Goal: Task Accomplishment & Management: Manage account settings

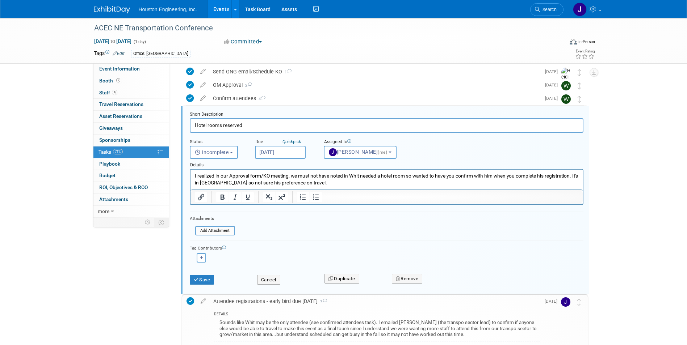
click at [309, 241] on div "Tag Contributors [PERSON_NAME] remove" at bounding box center [386, 252] width 393 height 22
click at [234, 151] on button "Incomplete" at bounding box center [214, 152] width 48 height 13
click at [211, 183] on label "Completed" at bounding box center [213, 184] width 39 height 12
click at [191, 183] on input "Completed" at bounding box center [188, 182] width 5 height 5
select select "3"
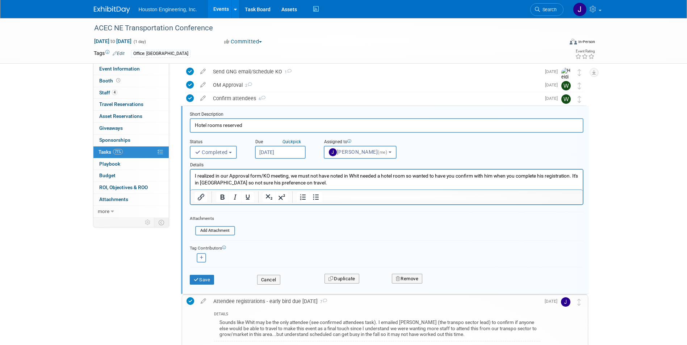
click at [330, 181] on p "I realized in our Approval form/KO meeting, we must not have noted in Whit need…" at bounding box center [386, 180] width 384 height 14
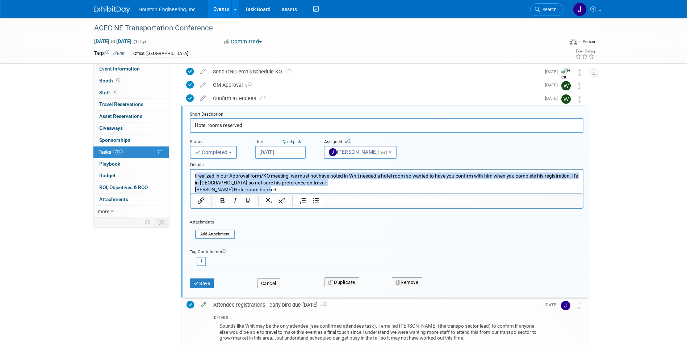
drag, startPoint x: 318, startPoint y: 187, endPoint x: 284, endPoint y: 181, distance: 34.2
click at [195, 175] on body "I realized in our Approval form/KO meeting, we must not have noted in Whit need…" at bounding box center [386, 183] width 384 height 21
click at [313, 182] on p "I realized in our Approval form/KO meeting, we must not have noted in Whit need…" at bounding box center [386, 180] width 384 height 14
drag, startPoint x: 313, startPoint y: 182, endPoint x: 195, endPoint y: 177, distance: 118.1
click at [195, 177] on p "I realized in our Approval form/KO meeting, we must not have noted in Whit need…" at bounding box center [386, 180] width 384 height 14
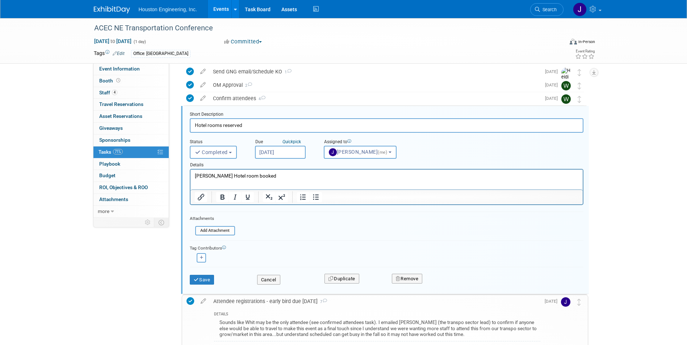
click at [284, 176] on p "[PERSON_NAME] Hotel room booked" at bounding box center [386, 176] width 384 height 7
click at [194, 279] on icon "submit" at bounding box center [197, 280] width 6 height 5
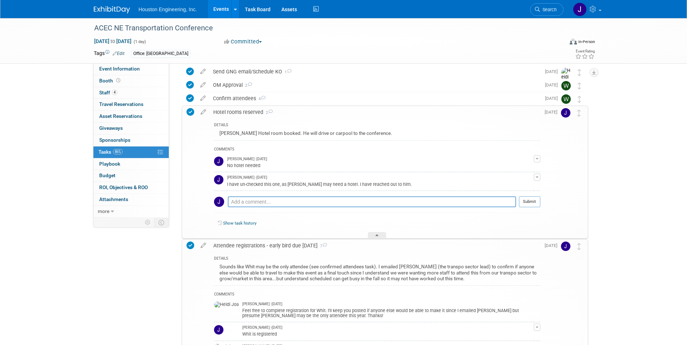
click at [593, 187] on div "Event Information Event Info Booth Booth 4 Staff 4 Staff 0 Travel Reservations …" at bounding box center [343, 272] width 510 height 565
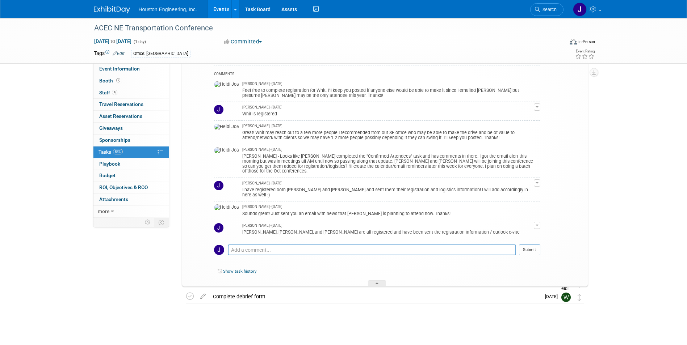
scroll to position [252, 0]
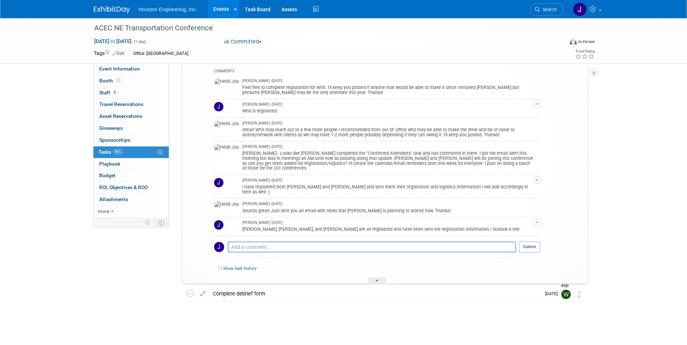
click at [650, 209] on div "ACEC NE Transportation Conference [DATE] to [DATE] (1 day) [DATE] to [DATE] Com…" at bounding box center [343, 55] width 687 height 579
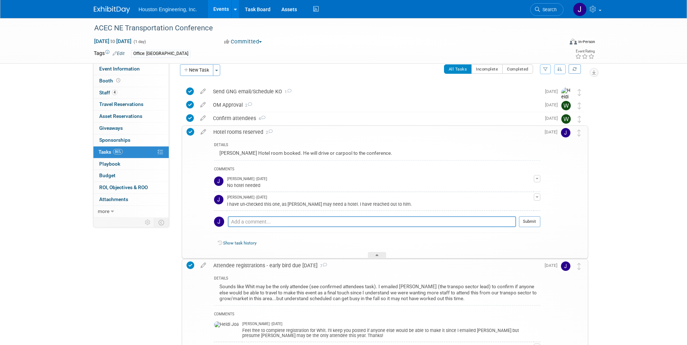
scroll to position [0, 0]
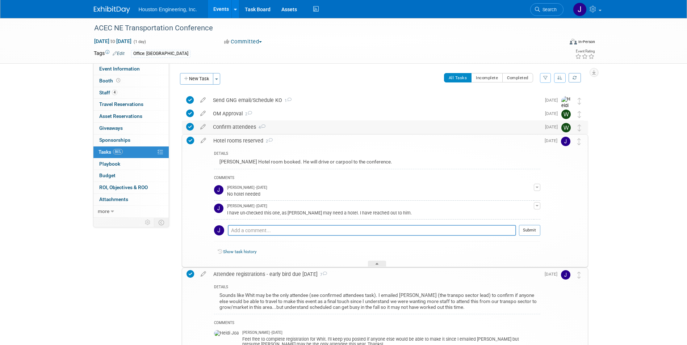
click at [229, 127] on div "Confirm attendees 4" at bounding box center [374, 127] width 331 height 12
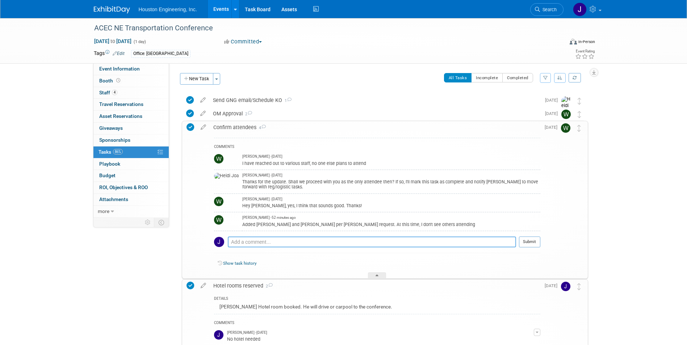
click at [247, 242] on textarea at bounding box center [372, 242] width 288 height 11
type textarea "Added"
click at [532, 243] on button "Submit" at bounding box center [529, 242] width 21 height 11
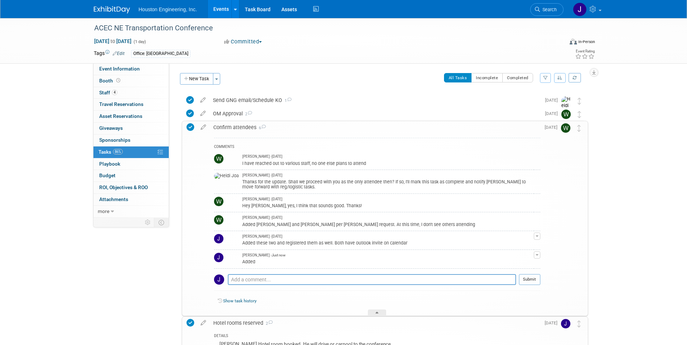
click at [190, 127] on icon at bounding box center [190, 127] width 8 height 8
click at [189, 126] on icon at bounding box center [190, 127] width 8 height 8
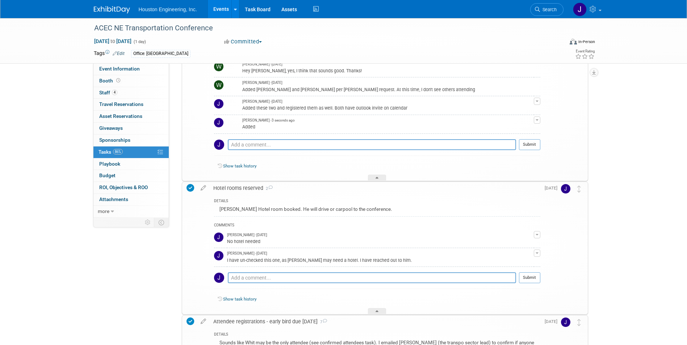
scroll to position [145, 0]
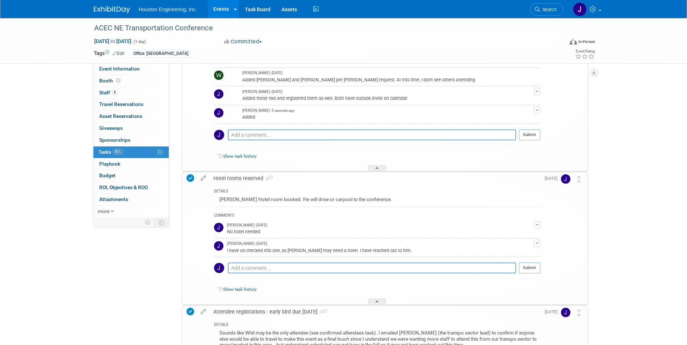
click at [536, 111] on span "button" at bounding box center [536, 110] width 3 height 1
click at [503, 131] on button "Remove" at bounding box center [501, 131] width 31 height 10
click at [491, 162] on link "Yes" at bounding box center [494, 161] width 21 height 12
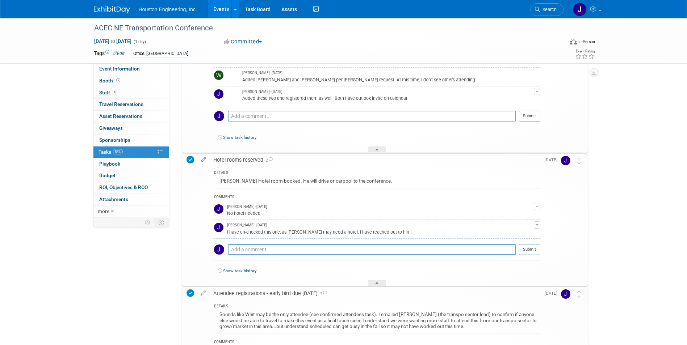
click at [637, 190] on div "ACEC NE Transportation Conference [DATE] to [DATE] (1 day) [DATE] to [DATE] Com…" at bounding box center [343, 244] width 687 height 743
click at [274, 250] on textarea at bounding box center [372, 249] width 288 height 11
type textarea "This task is complete - he has hotel booked at Embassy Suites near our office- …"
click at [533, 251] on button "Submit" at bounding box center [529, 249] width 21 height 11
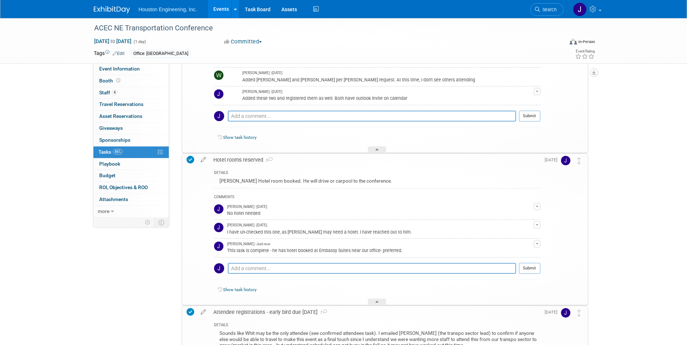
click at [668, 199] on div "ACEC NE Transportation Conference [DATE] to [DATE] (1 day) [DATE] to [DATE] Com…" at bounding box center [343, 254] width 687 height 762
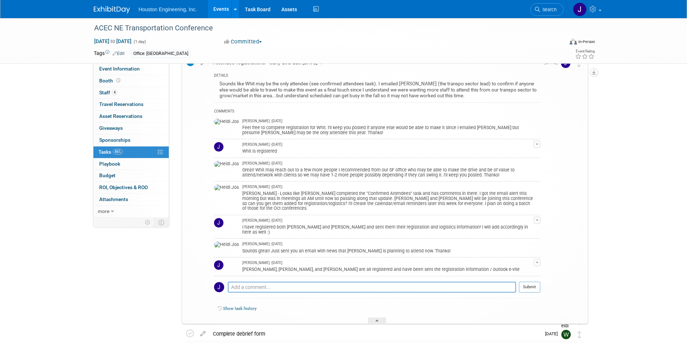
scroll to position [398, 0]
